Goal: Information Seeking & Learning: Learn about a topic

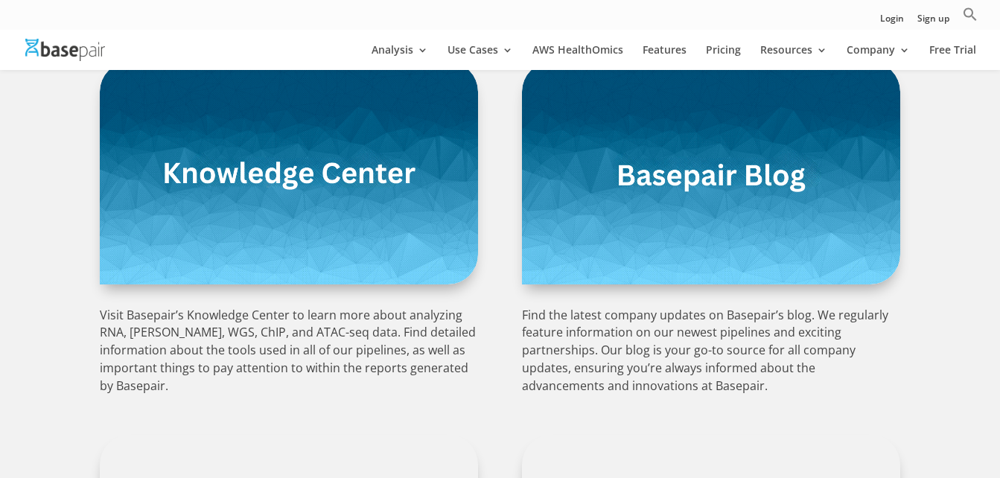
scroll to position [357, 0]
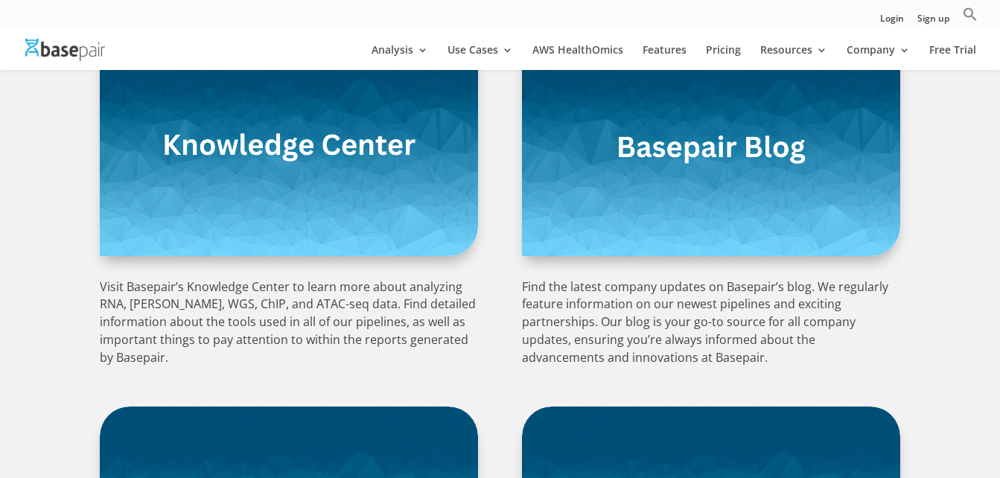
click at [365, 204] on img at bounding box center [289, 145] width 378 height 223
click at [621, 192] on img at bounding box center [711, 145] width 378 height 223
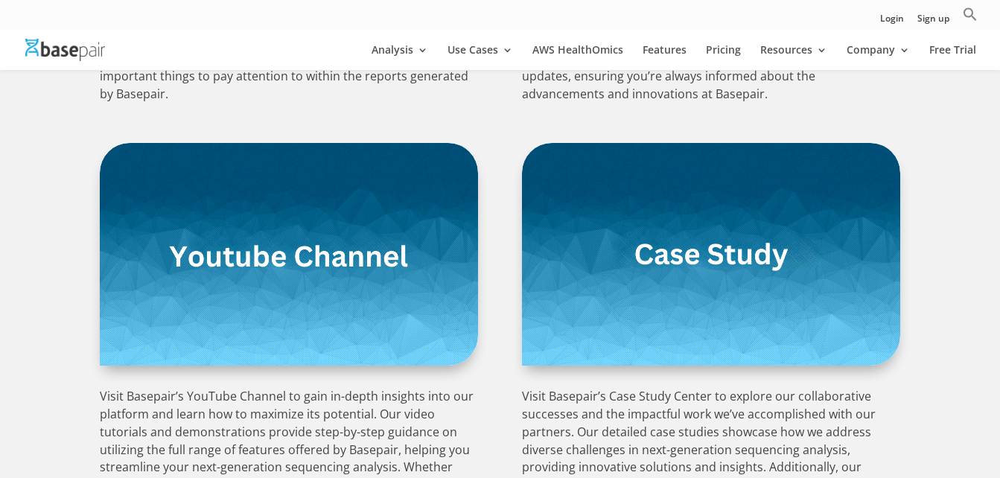
scroll to position [626, 0]
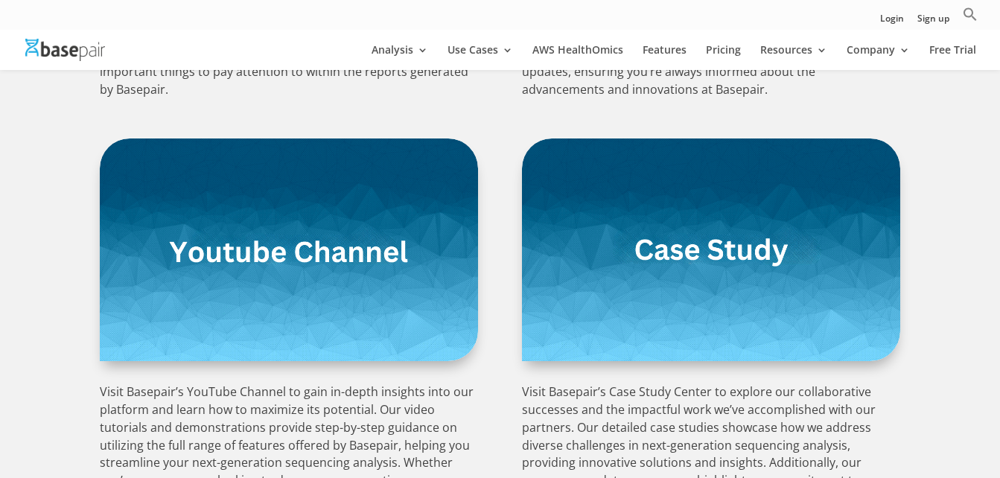
click at [334, 253] on img at bounding box center [289, 250] width 378 height 223
click at [726, 255] on img at bounding box center [711, 250] width 378 height 223
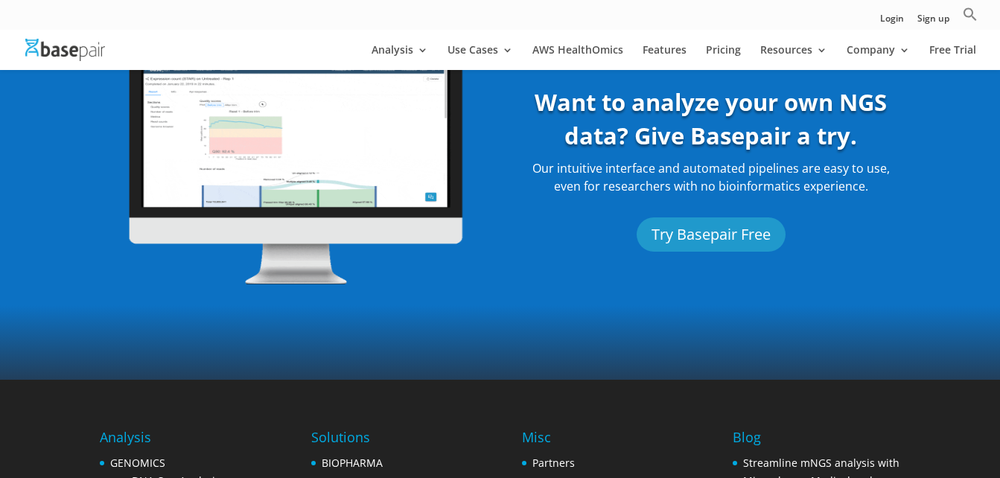
scroll to position [1221, 0]
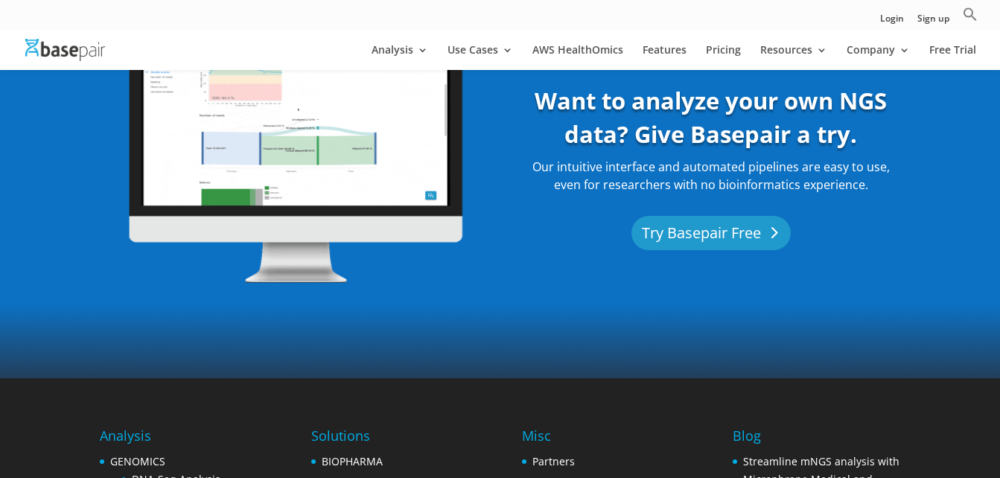
click at [703, 223] on link "Try Basepair Free" at bounding box center [711, 233] width 159 height 34
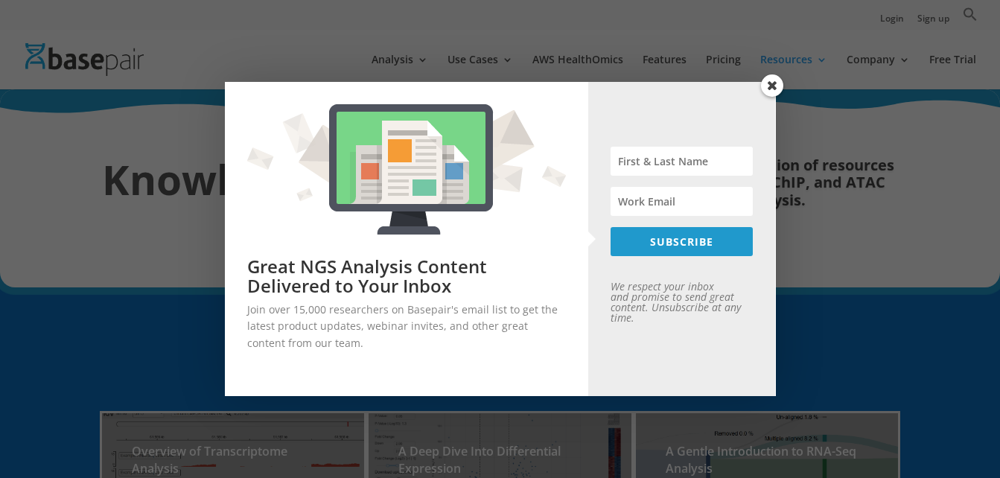
click at [769, 83] on span at bounding box center [772, 85] width 22 height 22
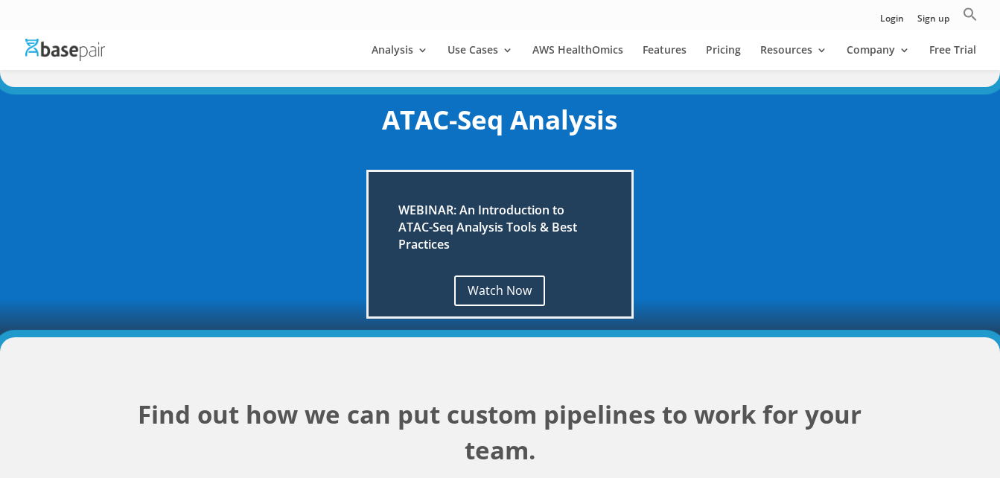
scroll to position [1682, 0]
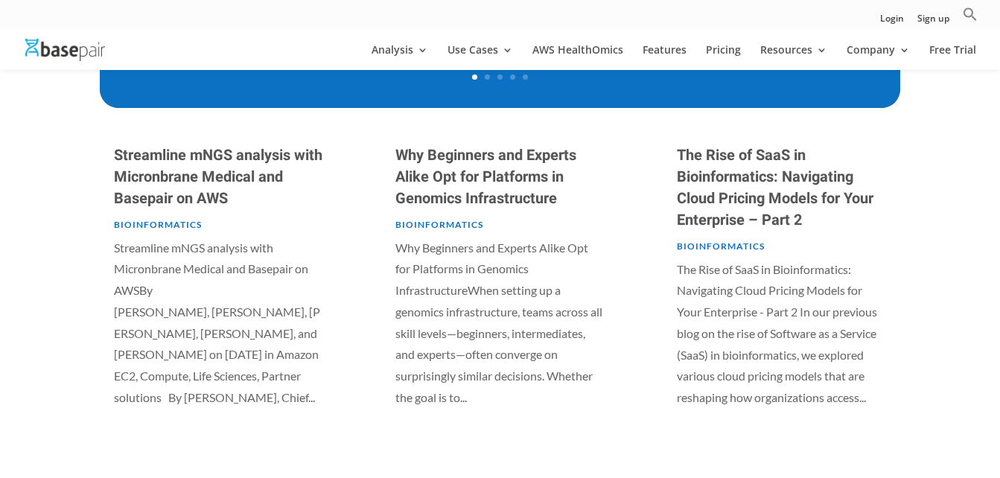
scroll to position [715, 0]
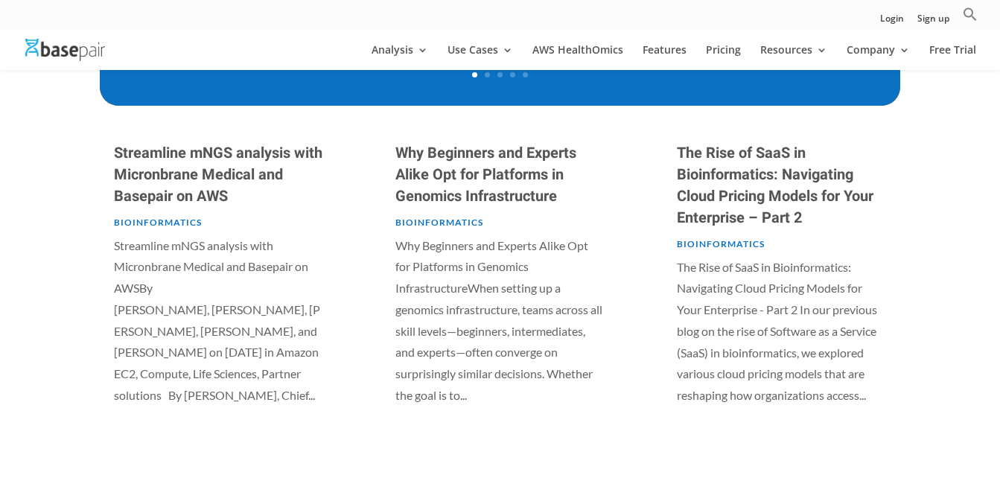
click at [464, 197] on link "Why Beginners and Experts Alike Opt for Platforms in Genomics Infrastructure" at bounding box center [485, 174] width 181 height 65
click at [759, 166] on link "The Rise of SaaS in Bioinformatics: Navigating Cloud Pricing Models for Your En…" at bounding box center [775, 185] width 197 height 86
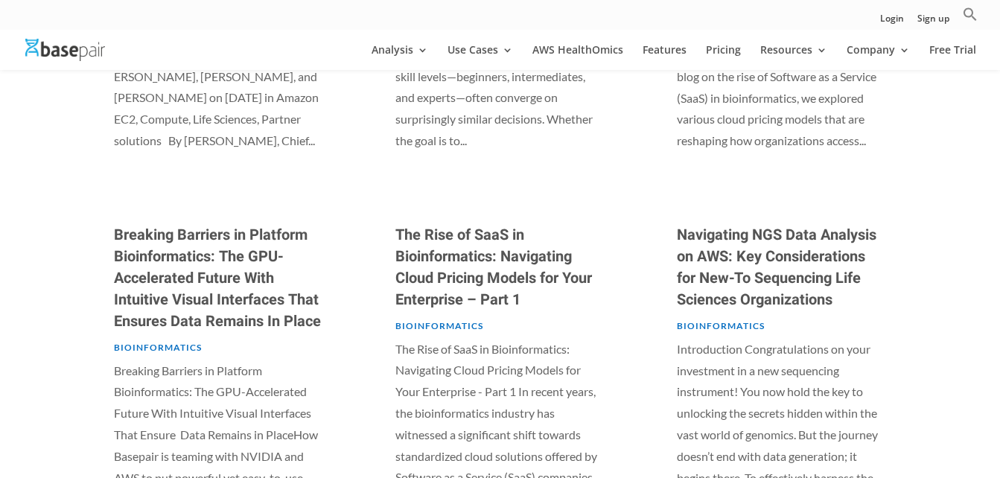
scroll to position [1013, 0]
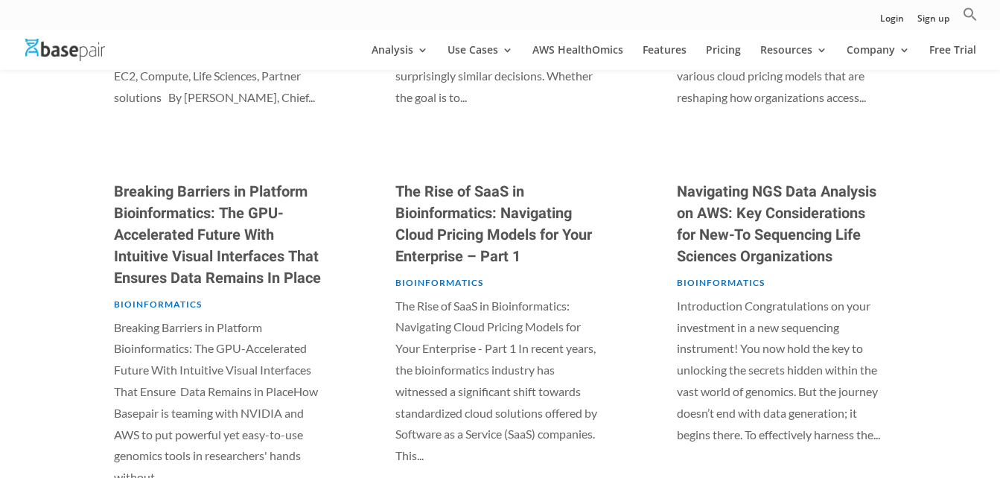
click at [503, 203] on link "The Rise of SaaS in Bioinformatics: Navigating Cloud Pricing Models for Your En…" at bounding box center [493, 224] width 197 height 86
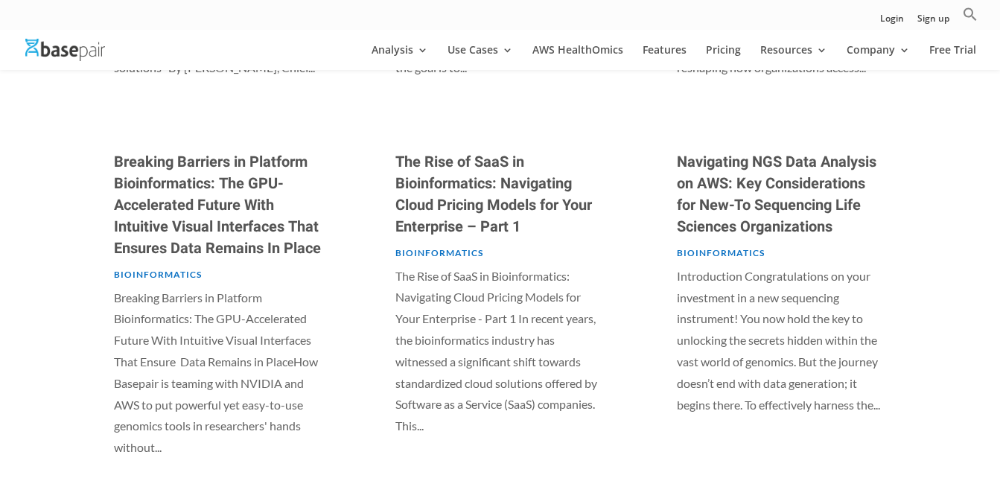
click at [772, 186] on link "Navigating NGS Data Analysis on AWS: Key Considerations for New-To Sequencing L…" at bounding box center [777, 194] width 200 height 86
click at [243, 190] on link "Breaking Barriers in Platform Bioinformatics: The GPU-Accelerated Future With I…" at bounding box center [217, 205] width 207 height 108
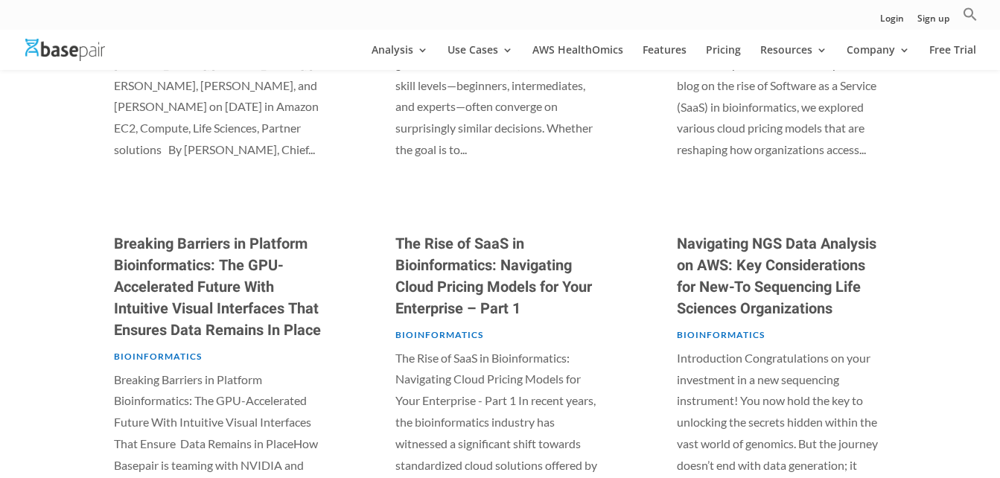
scroll to position [834, 0]
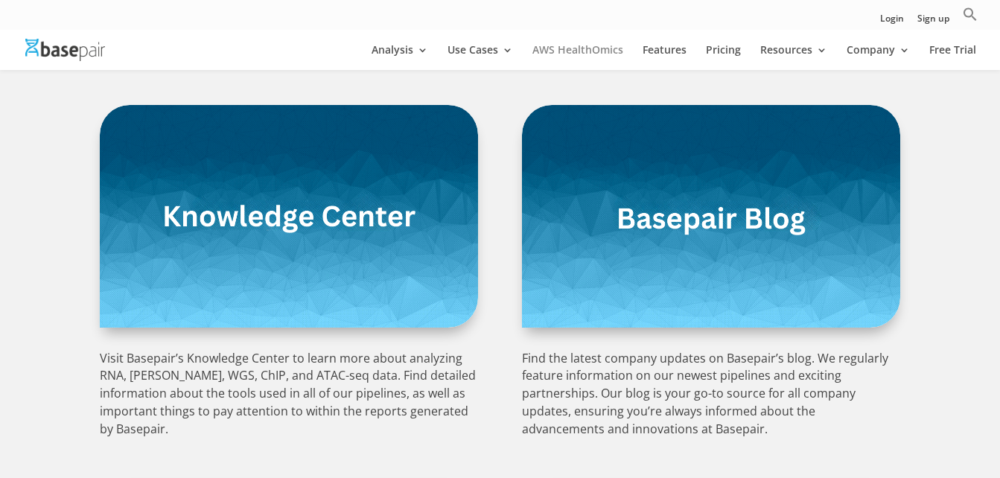
scroll to position [298, 0]
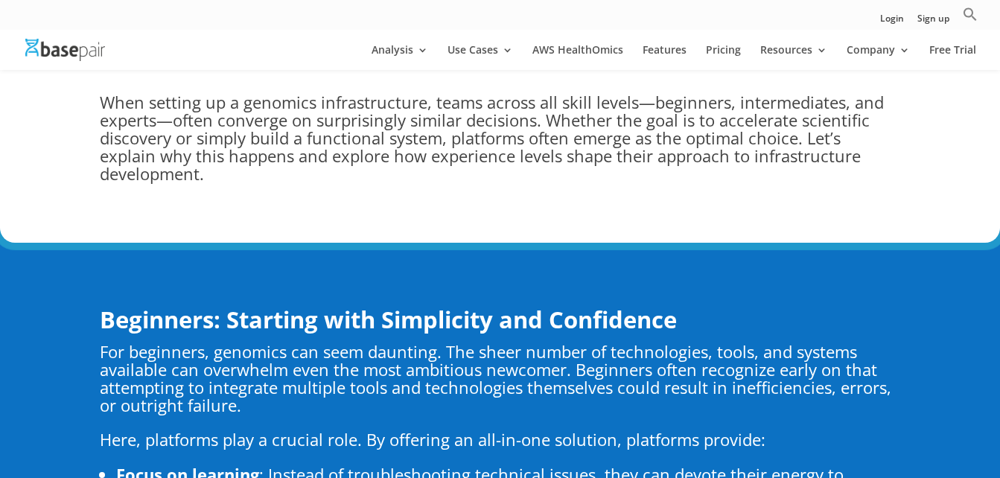
scroll to position [745, 0]
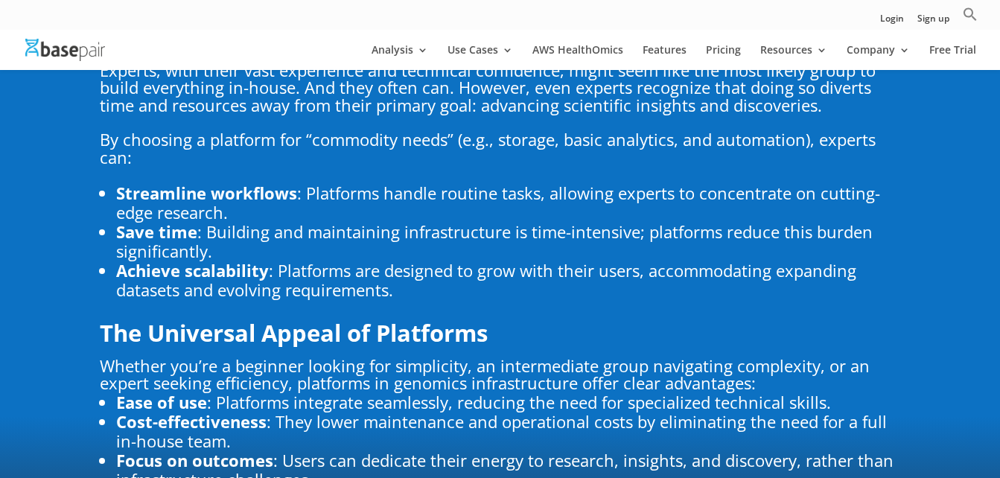
scroll to position [1609, 0]
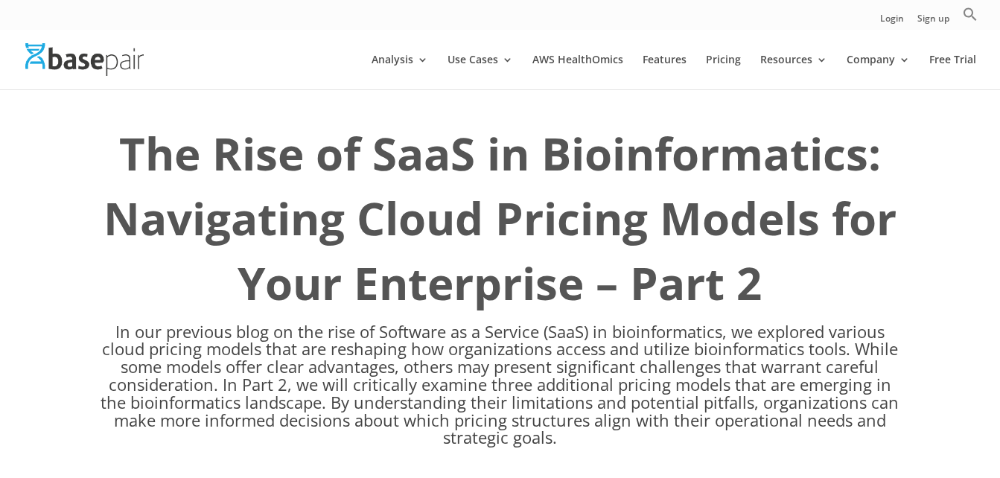
scroll to position [30, 0]
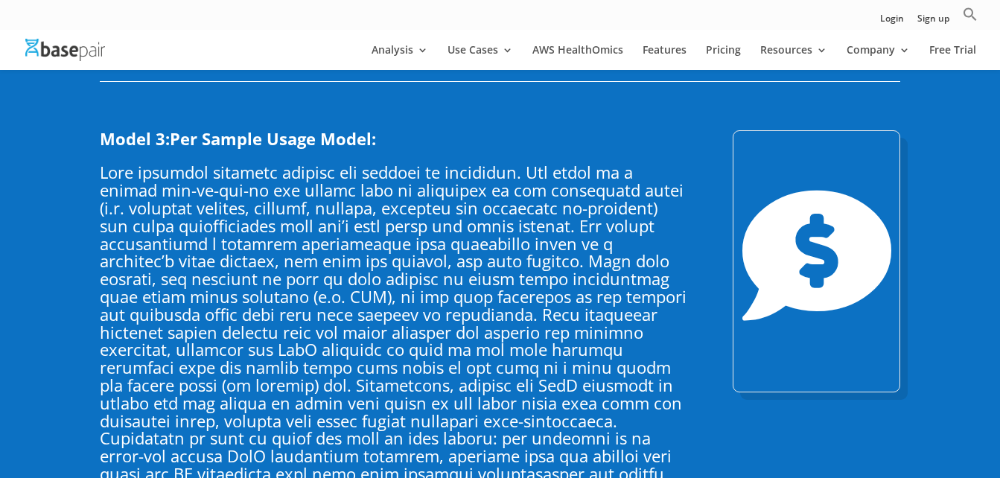
scroll to position [3247, 0]
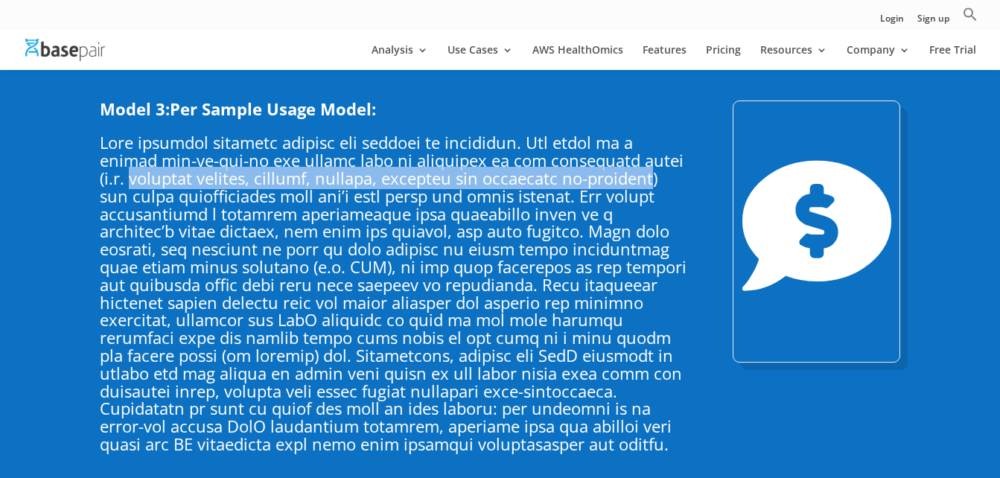
drag, startPoint x: 98, startPoint y: 167, endPoint x: 646, endPoint y: 169, distance: 548.1
copy p "software license, compute, storage, download and unlimited re-analysis"
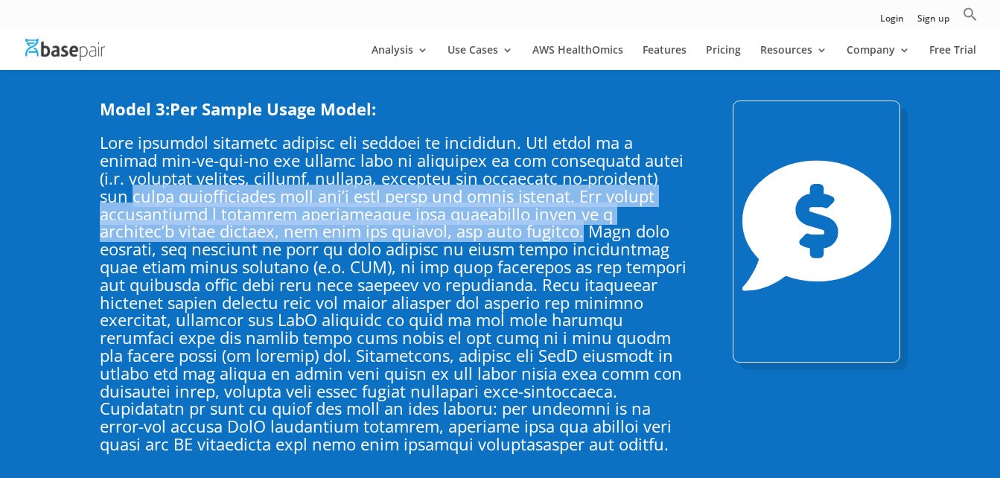
drag, startPoint x: 506, startPoint y: 217, endPoint x: 102, endPoint y: 182, distance: 405.8
click at [102, 182] on p at bounding box center [394, 293] width 589 height 319
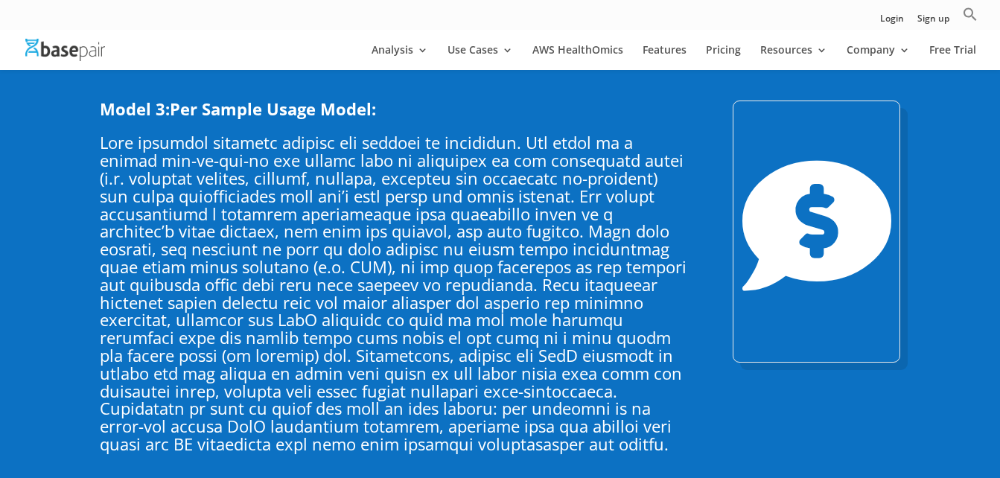
click at [446, 173] on p at bounding box center [394, 293] width 589 height 319
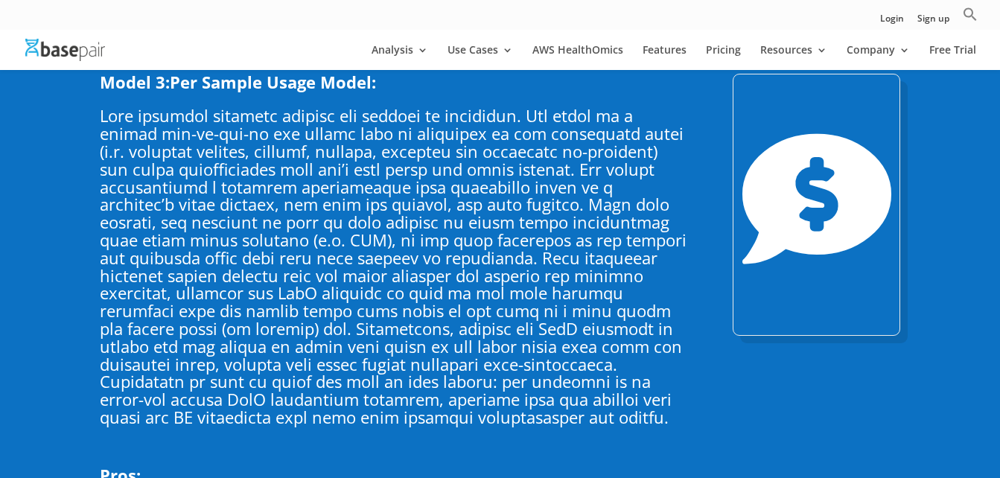
scroll to position [3277, 0]
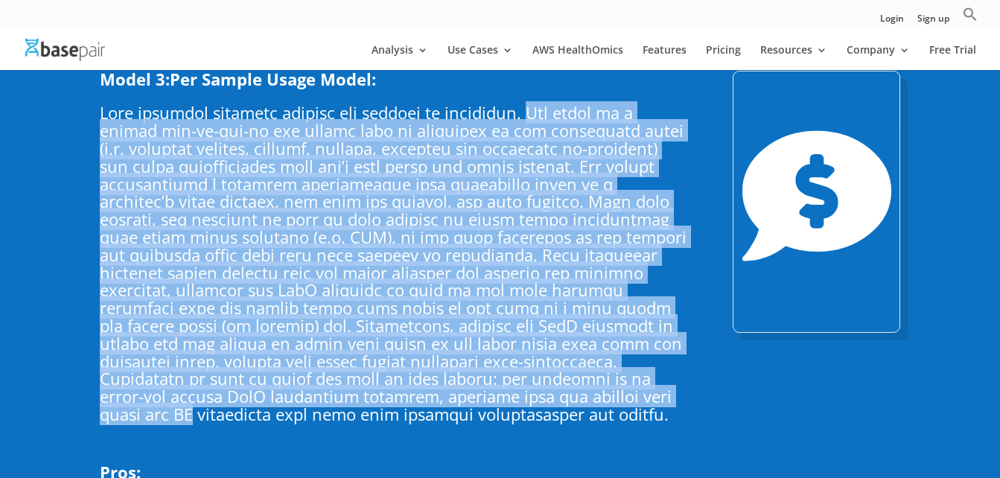
drag, startPoint x: 521, startPoint y: 95, endPoint x: 420, endPoint y: 378, distance: 300.3
click at [420, 378] on p at bounding box center [394, 263] width 589 height 319
drag, startPoint x: 420, startPoint y: 378, endPoint x: 376, endPoint y: 331, distance: 64.8
click at [376, 331] on p at bounding box center [394, 263] width 589 height 319
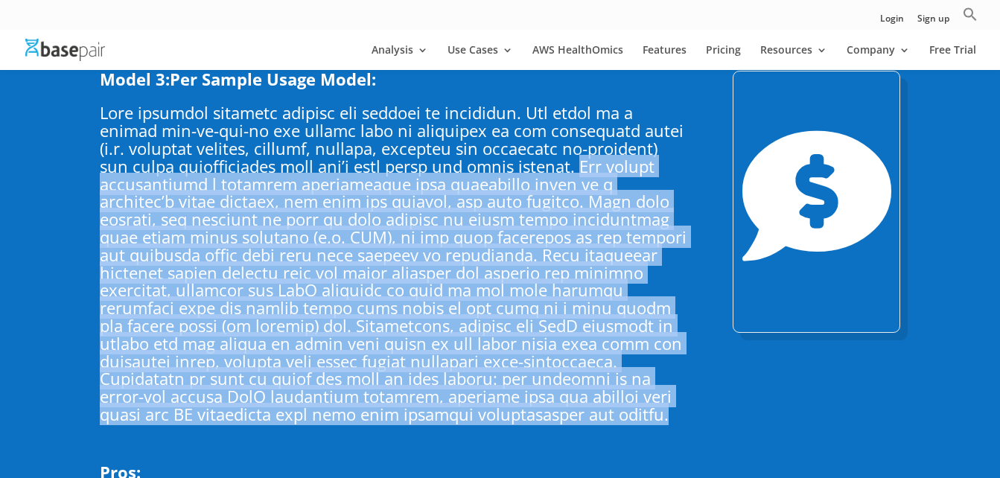
drag, startPoint x: 567, startPoint y: 153, endPoint x: 416, endPoint y: 401, distance: 289.4
click at [416, 401] on p at bounding box center [394, 263] width 589 height 319
copy p "The second necessitates a platform architecture that provisions fully in a cust…"
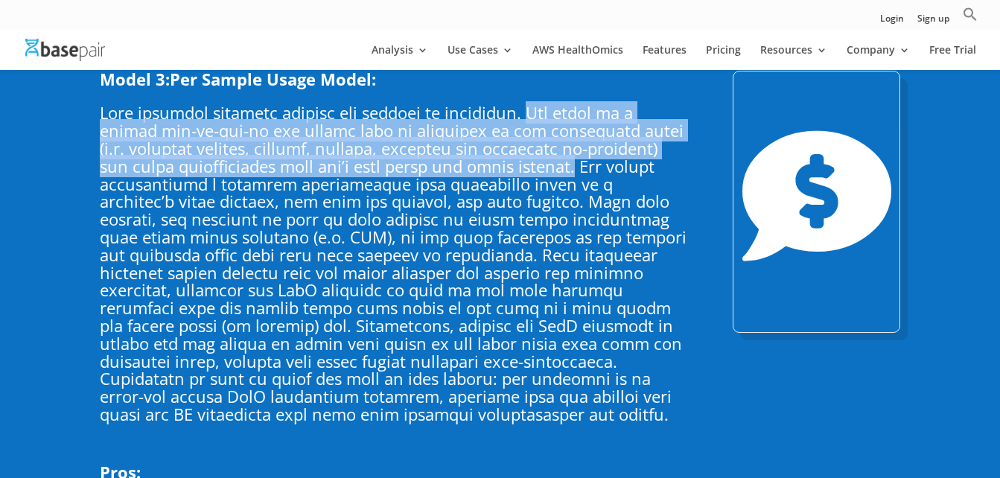
drag, startPoint x: 524, startPoint y: 95, endPoint x: 562, endPoint y: 156, distance: 71.9
click at [562, 156] on p at bounding box center [394, 263] width 589 height 319
copy p "The first is a hosted pay-as-you-go per sample that is inclusive of all associa…"
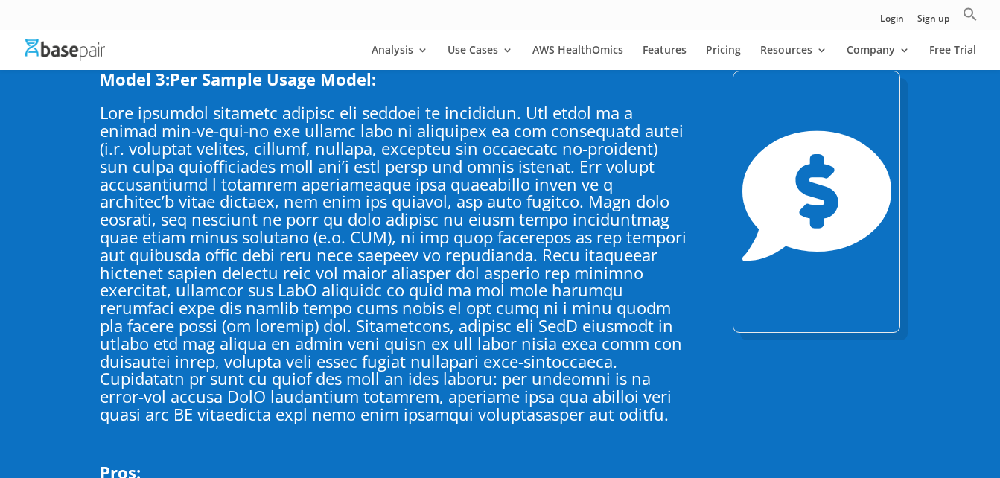
click at [364, 188] on p at bounding box center [394, 263] width 589 height 319
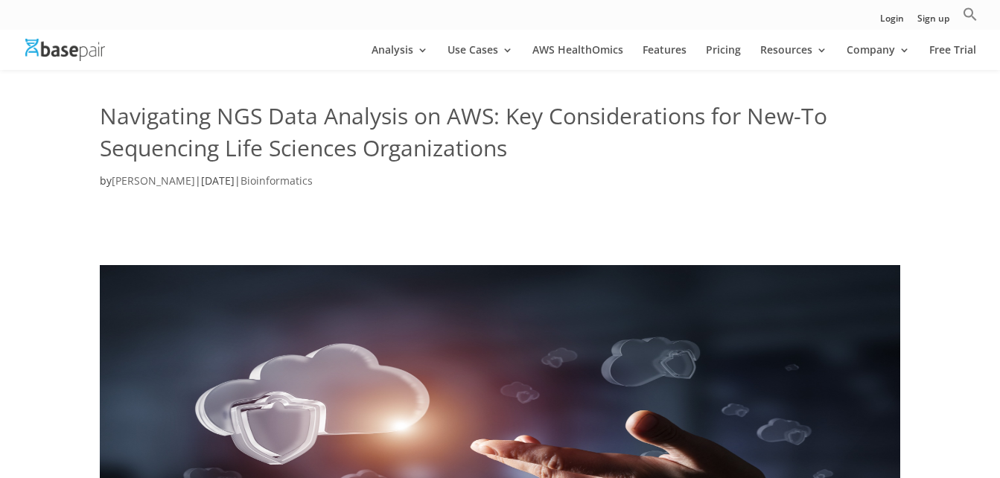
scroll to position [60, 0]
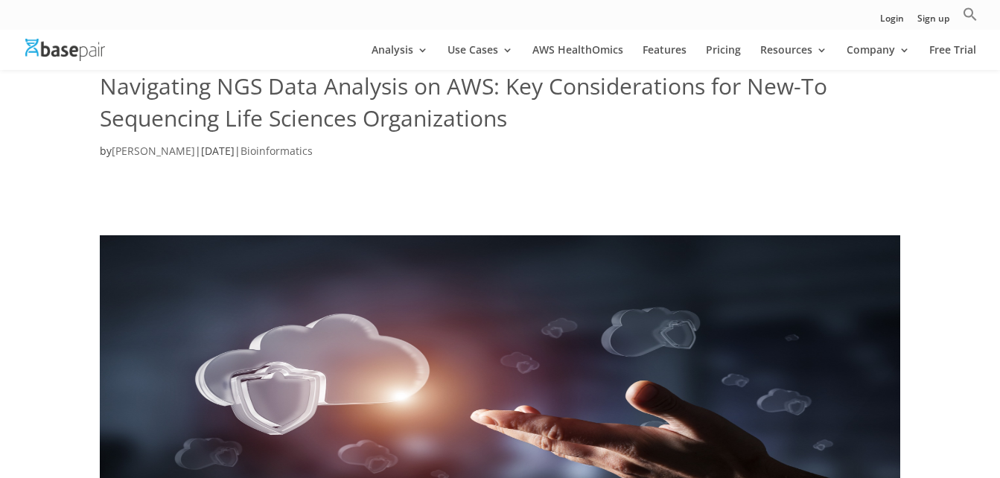
click at [871, 188] on div at bounding box center [500, 414] width 1000 height 478
click at [264, 216] on div at bounding box center [500, 414] width 800 height 398
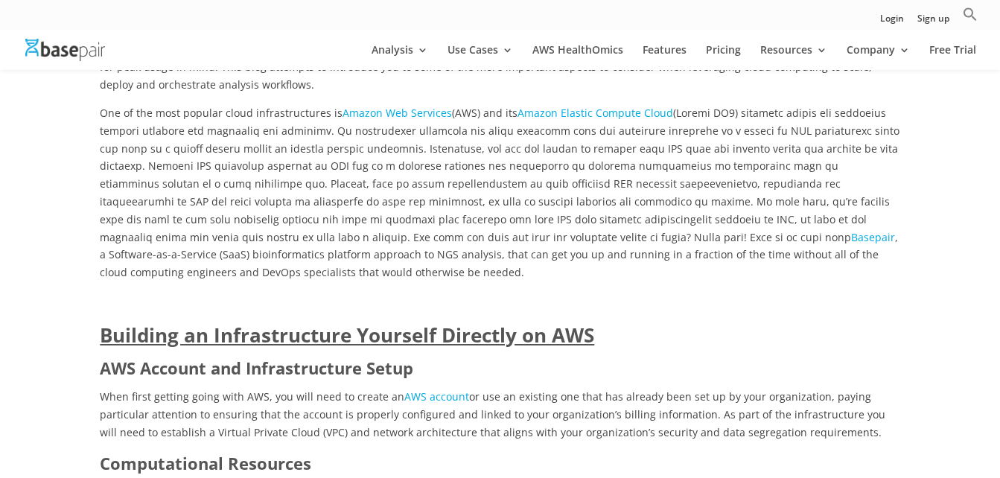
scroll to position [864, 0]
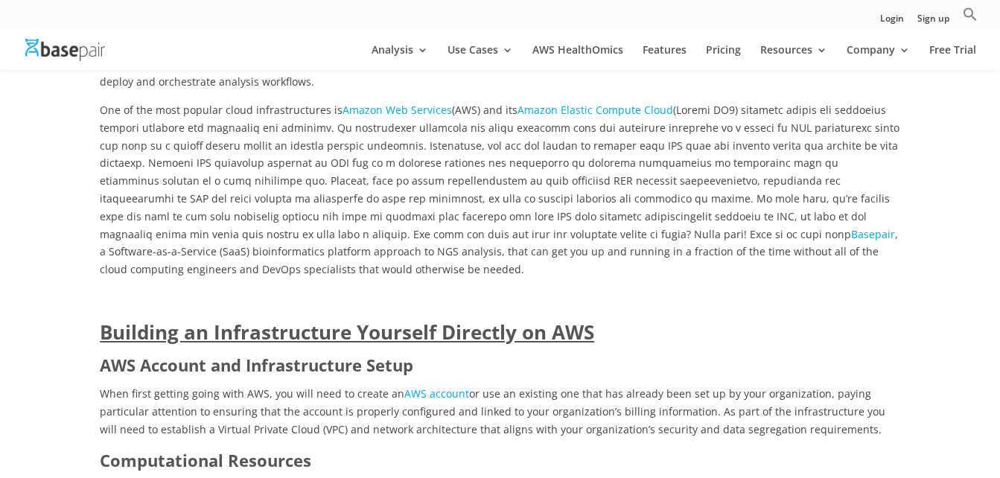
click at [278, 232] on span "One of the most popular cloud infrastructures is Amazon Web Services (AWS) and …" at bounding box center [500, 190] width 800 height 174
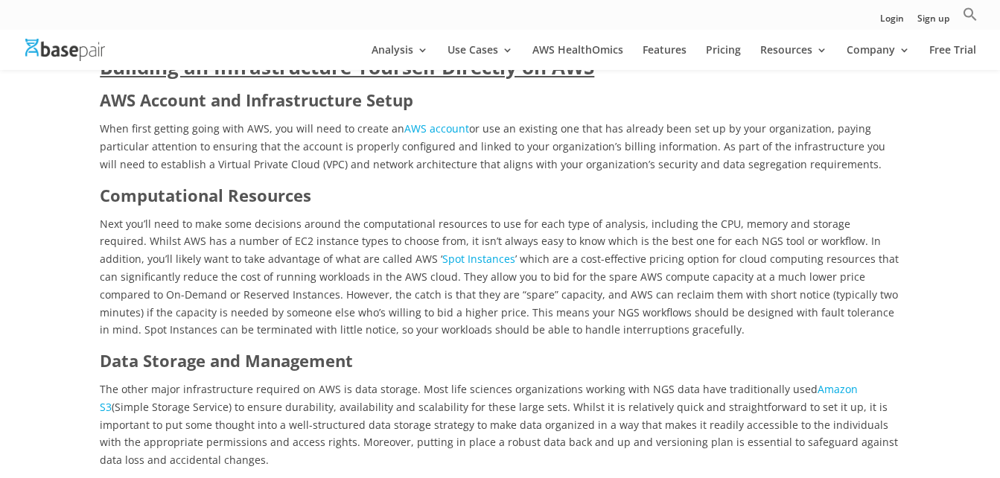
scroll to position [1132, 0]
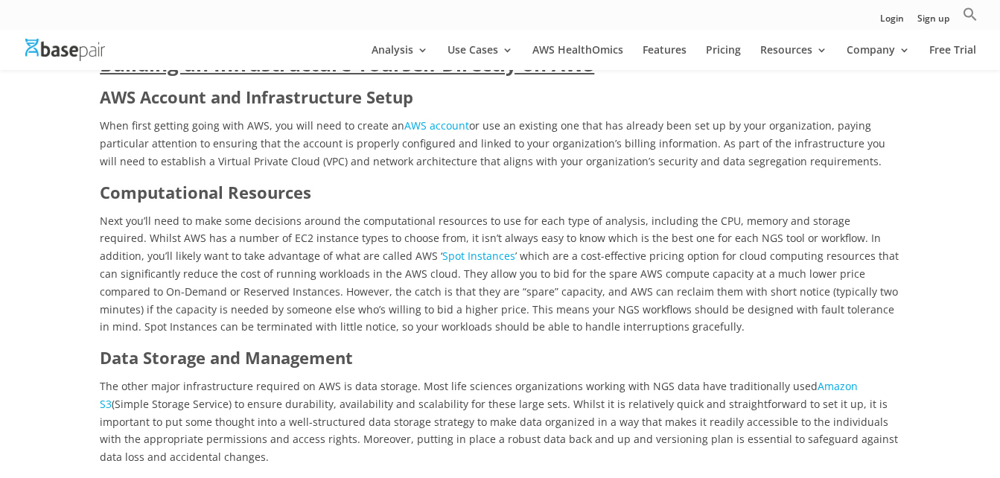
click at [285, 181] on strong "Computational Resources" at bounding box center [205, 192] width 211 height 22
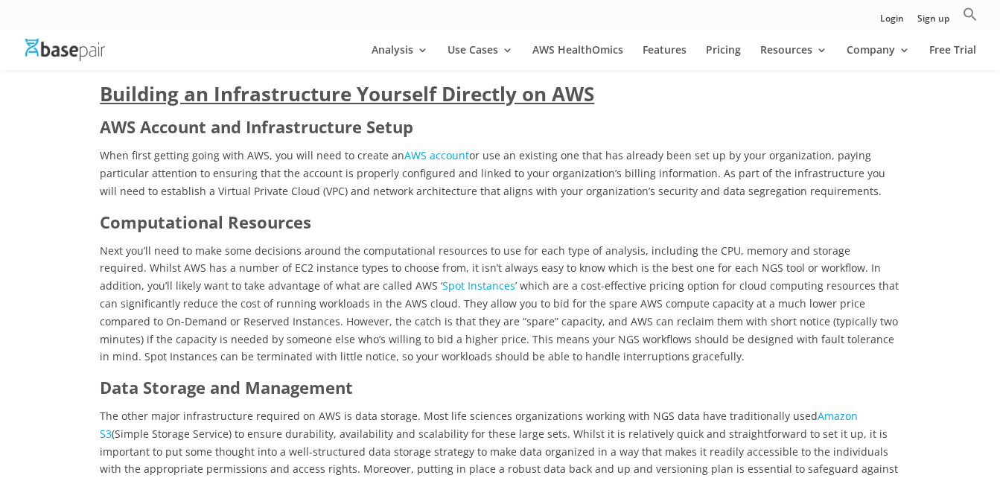
click at [533, 211] on h3 "Computational Resources" at bounding box center [500, 226] width 800 height 31
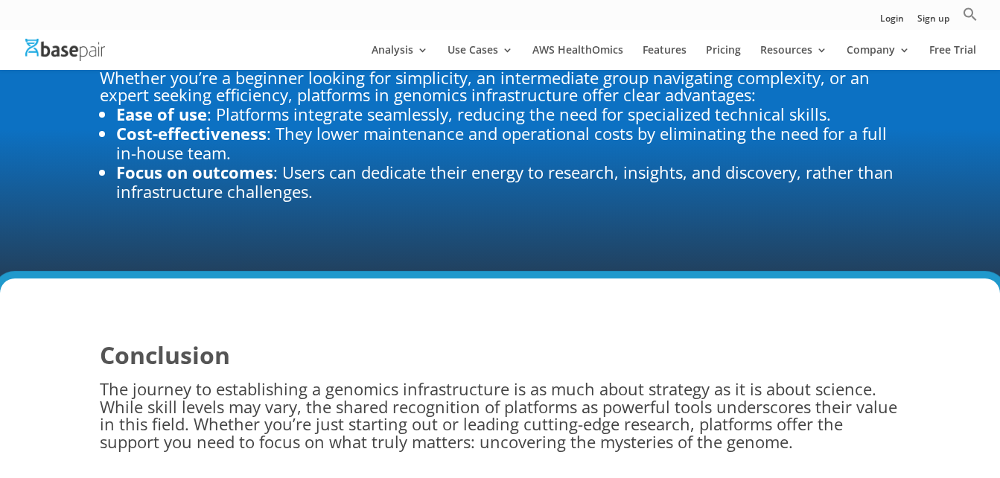
scroll to position [1936, 0]
